Goal: Find specific page/section: Find specific page/section

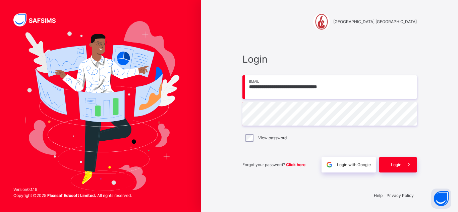
click at [404, 161] on span at bounding box center [408, 164] width 15 height 15
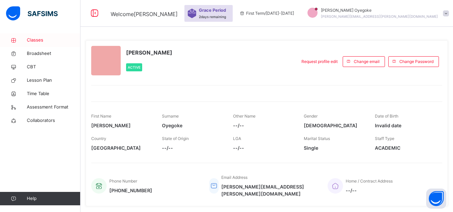
click at [41, 39] on span "Classes" at bounding box center [54, 40] width 54 height 7
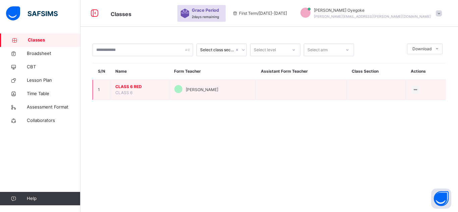
click at [130, 85] on span "CLASS 6 RED" at bounding box center [139, 87] width 49 height 6
